Goal: Task Accomplishment & Management: Manage account settings

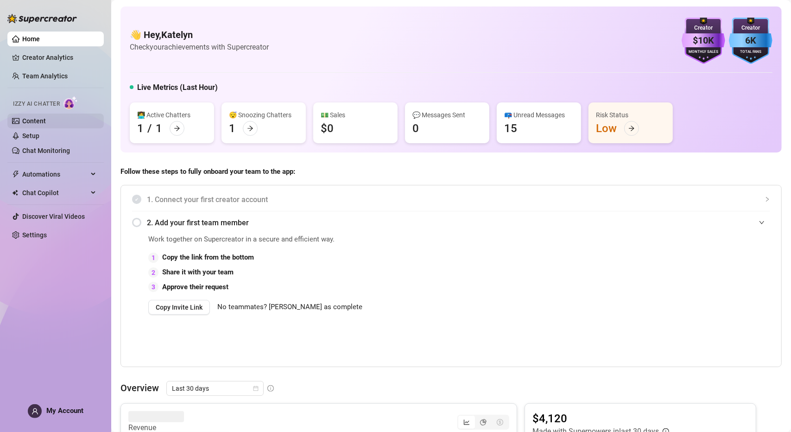
click at [46, 120] on link "Content" at bounding box center [34, 120] width 24 height 7
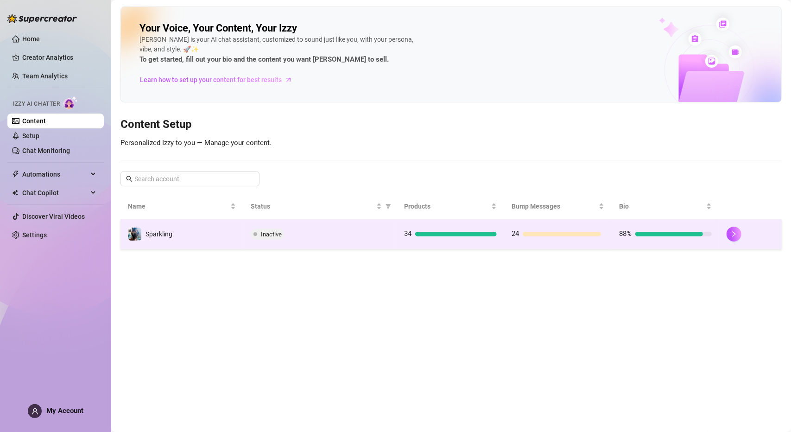
click at [389, 237] on div "Inactive" at bounding box center [320, 233] width 139 height 11
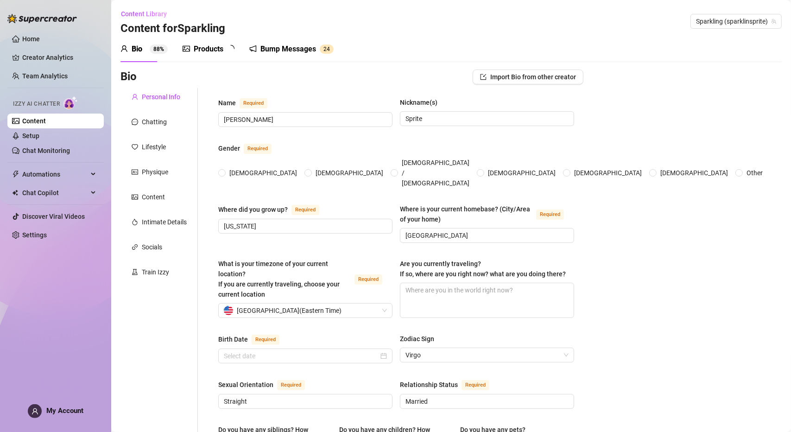
type input "[PERSON_NAME]"
type input "Sprite"
type input "[US_STATE]"
type input "[GEOGRAPHIC_DATA]"
type input "Straight"
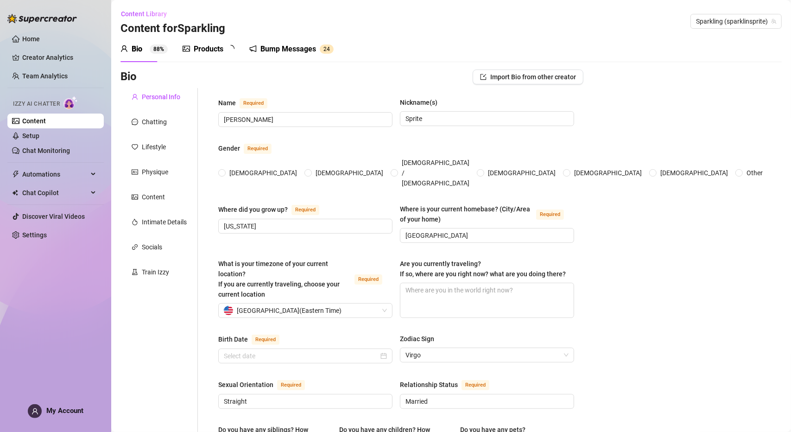
type input "Married"
type input "1"
type input "0"
type input "yes, I have four dogs that are all [DEMOGRAPHIC_DATA]. Named Opal, [PERSON_NAME…"
type input "I stream video games on Twitch and Kick"
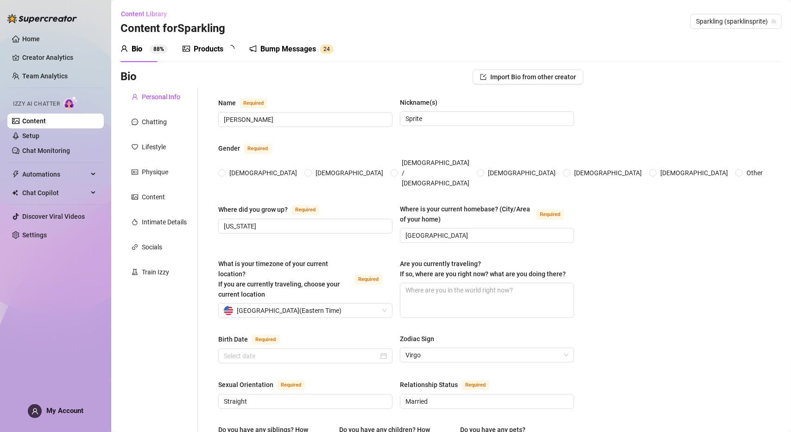
type input "I used to waitress, I was in sales selling vape eliquid, I worked at a [MEDICAL…"
type input "I finished high school and did 2 years of collage for nursing"
type textarea "I would love to open an animal rescue. I would also love to travel more but wit…"
type textarea "I was on a plane flying into [US_STATE]. I had a few drinks which made me have …"
type textarea "I'm terrified of gorillas. I'm shy until you get to know me. I love watching mo…"
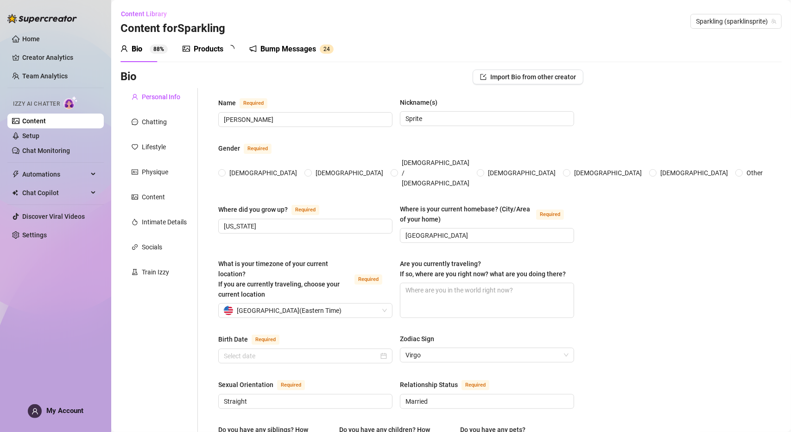
radio input "true"
type input "[DATE]"
click at [46, 118] on link "Content" at bounding box center [34, 120] width 24 height 7
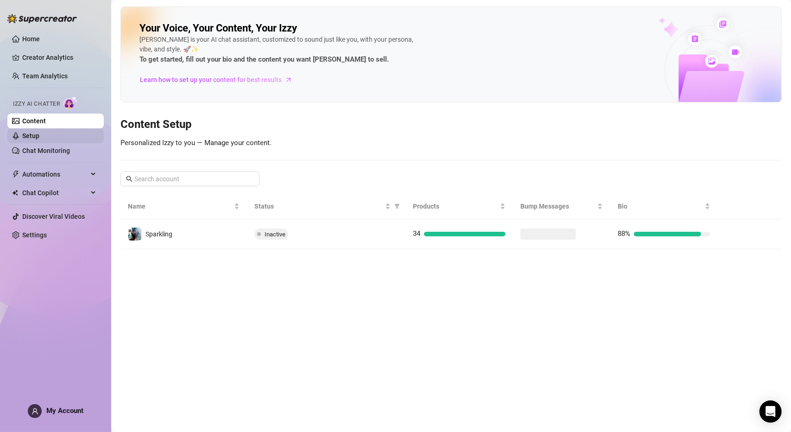
click at [39, 139] on link "Setup" at bounding box center [30, 135] width 17 height 7
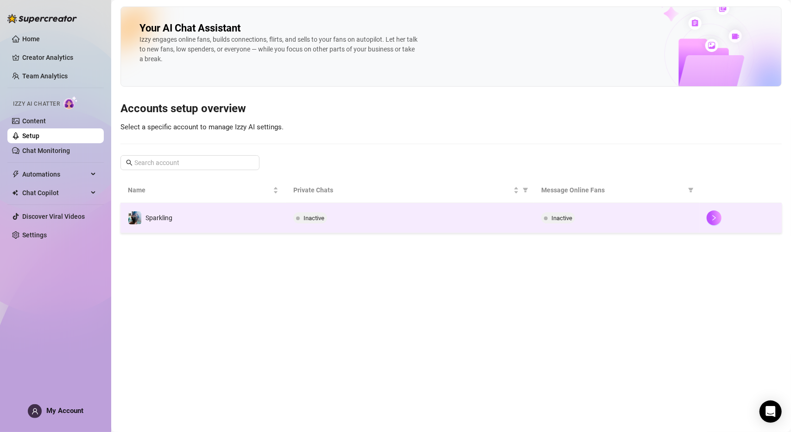
click at [295, 215] on span "Inactive" at bounding box center [310, 217] width 34 height 11
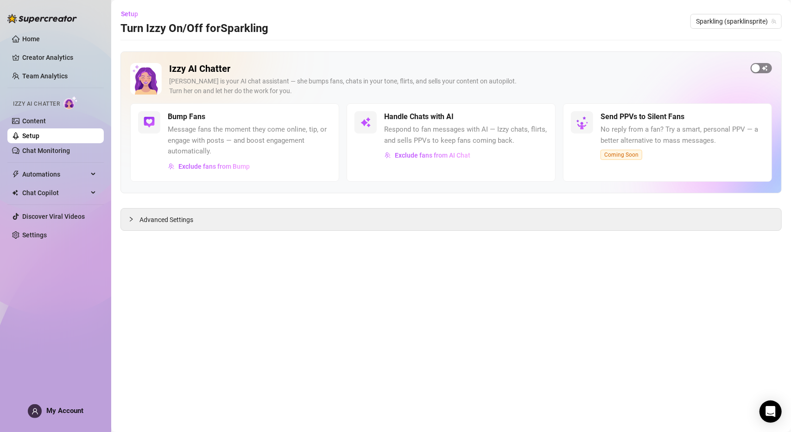
click at [757, 64] on div "button" at bounding box center [755, 68] width 8 height 8
